Goal: Information Seeking & Learning: Learn about a topic

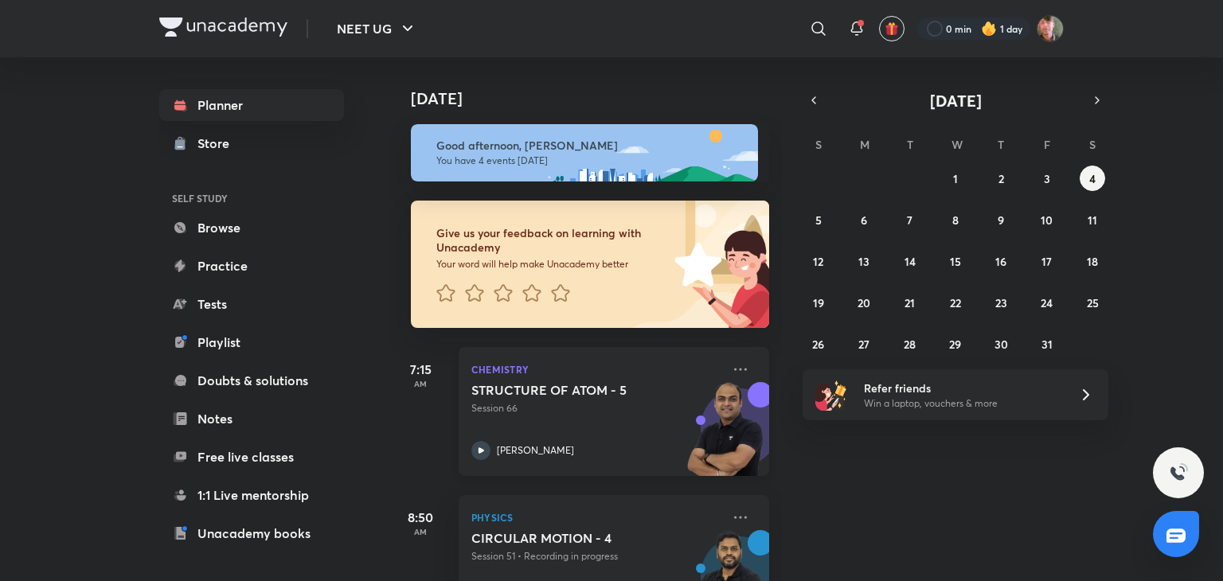
click at [475, 456] on icon at bounding box center [480, 450] width 19 height 19
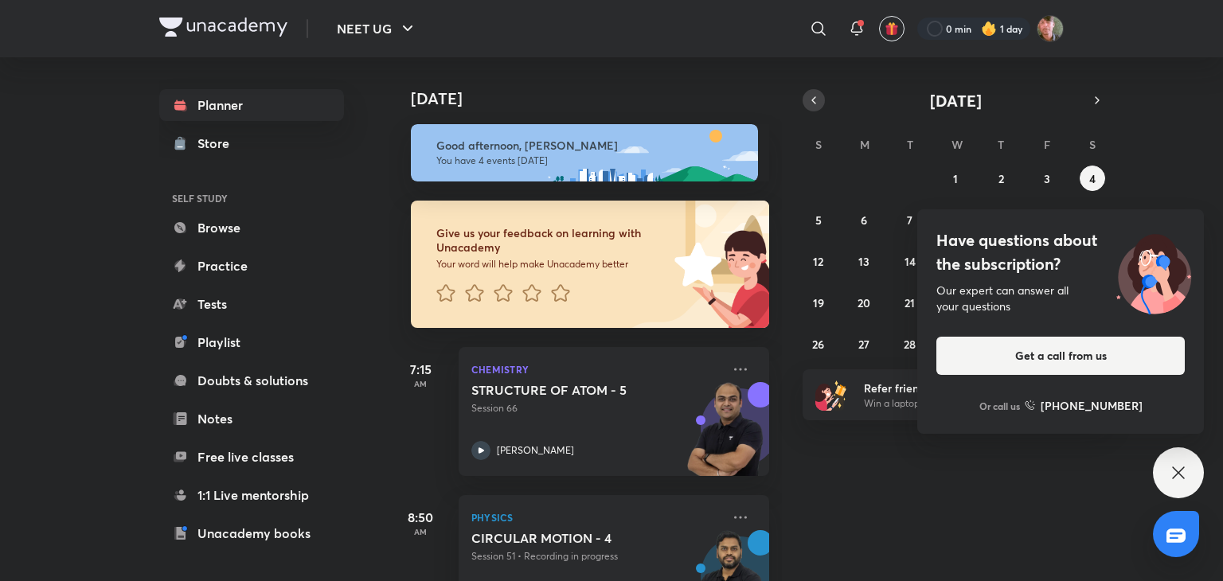
click at [808, 93] on icon "button" at bounding box center [814, 100] width 13 height 14
click at [870, 337] on abbr "29" at bounding box center [865, 344] width 12 height 15
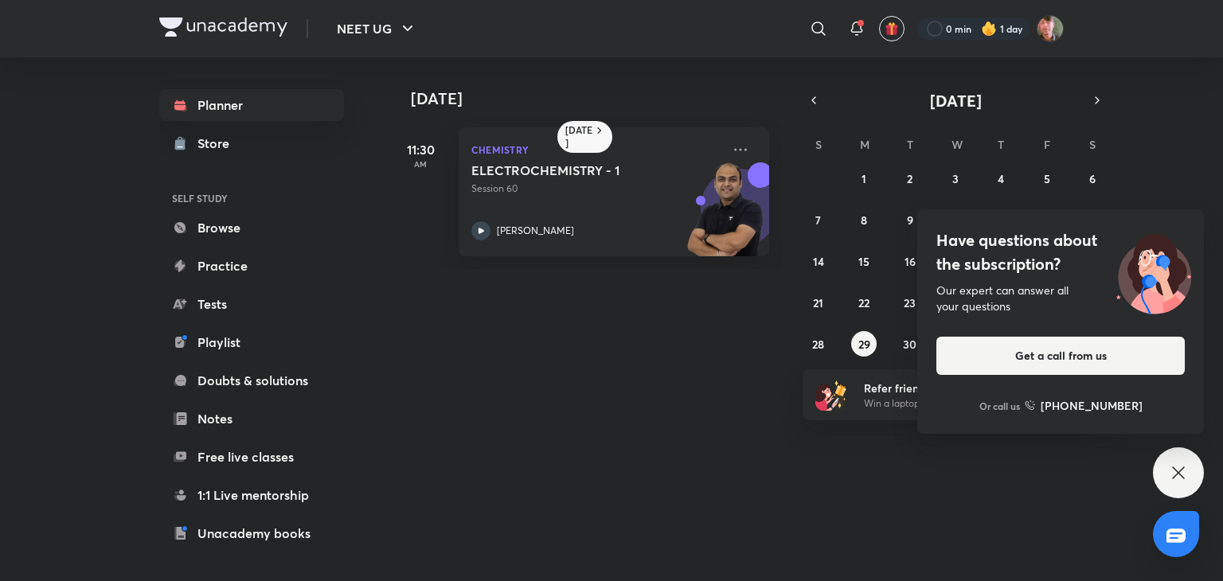
click at [1159, 470] on div "Have questions about the subscription? Our expert can answer all your questions…" at bounding box center [1178, 473] width 51 height 51
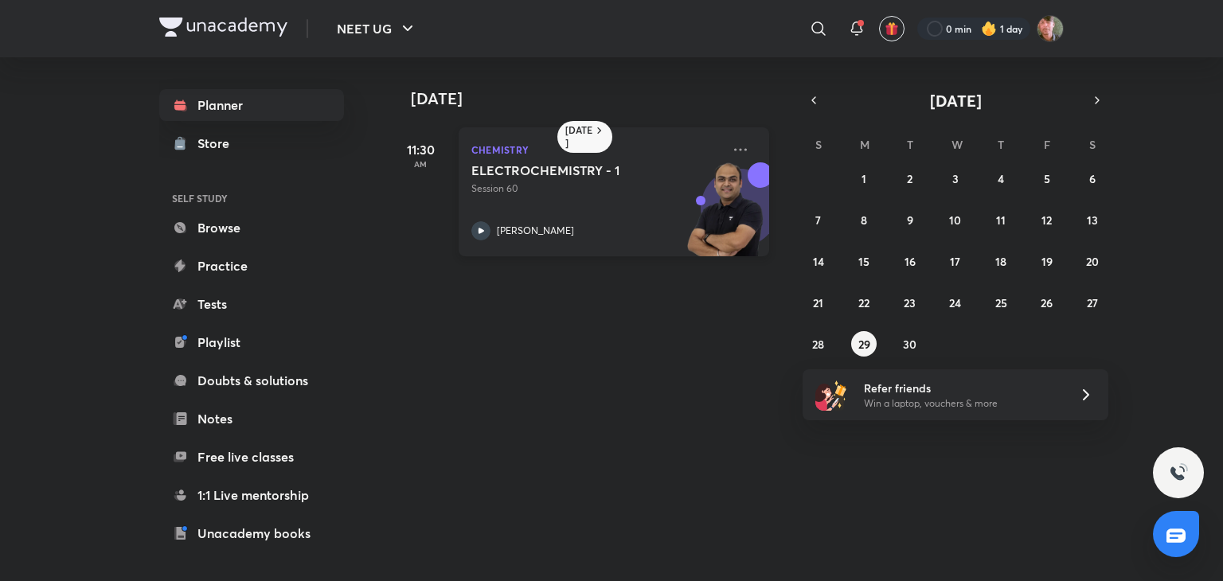
click at [491, 224] on div "[PERSON_NAME]" at bounding box center [596, 230] width 250 height 19
